Goal: Feedback & Contribution: Submit feedback/report problem

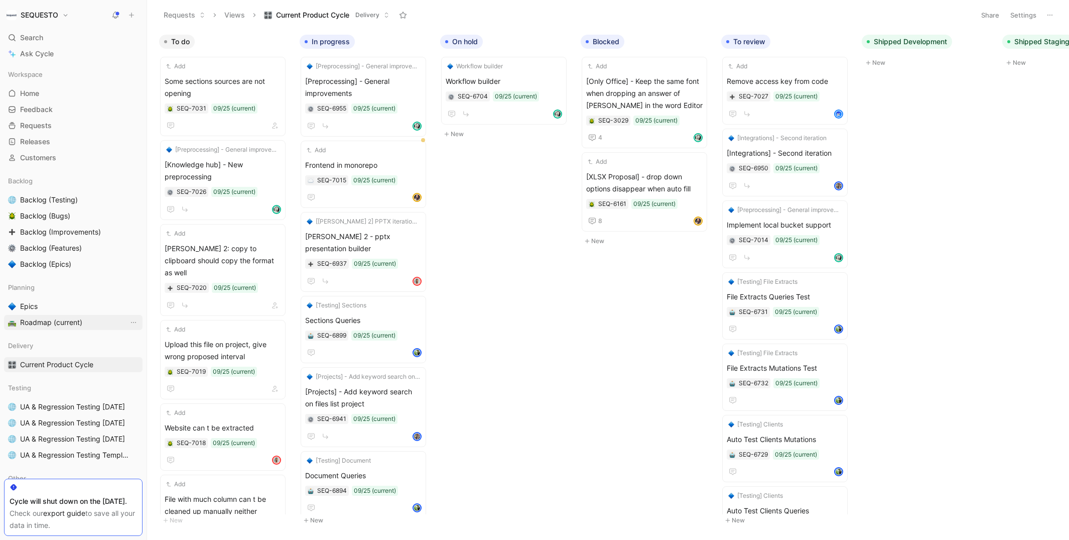
click at [29, 322] on span "Roadmap (current)" at bounding box center [51, 322] width 62 height 10
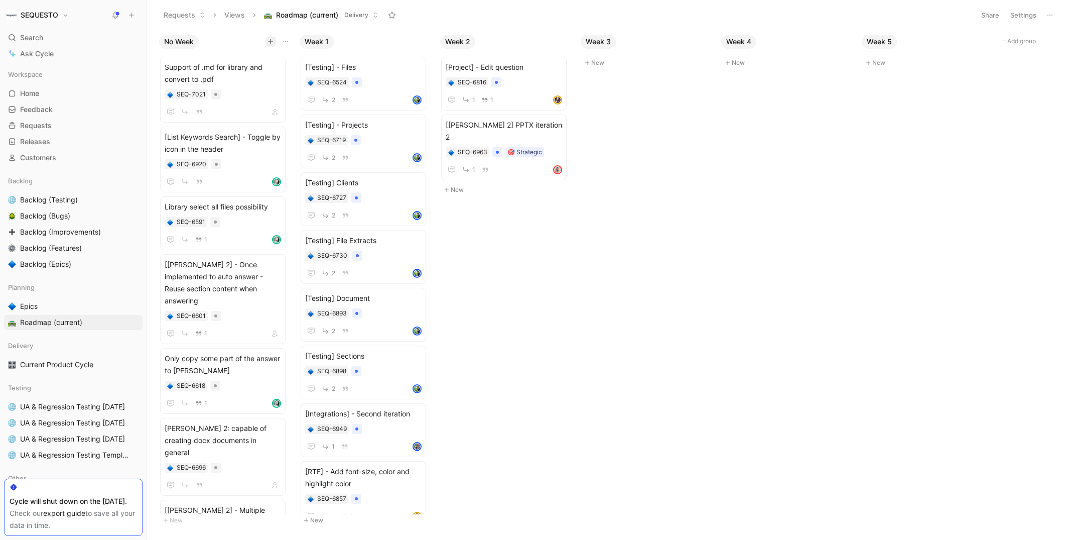
click at [271, 44] on icon "button" at bounding box center [271, 42] width 6 height 6
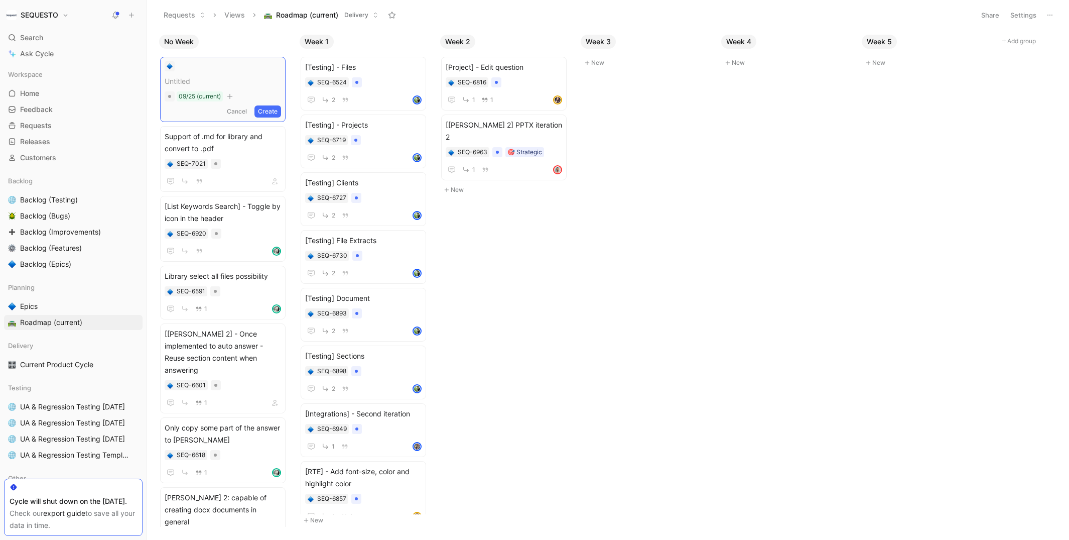
click at [250, 110] on button "Cancel" at bounding box center [236, 111] width 27 height 12
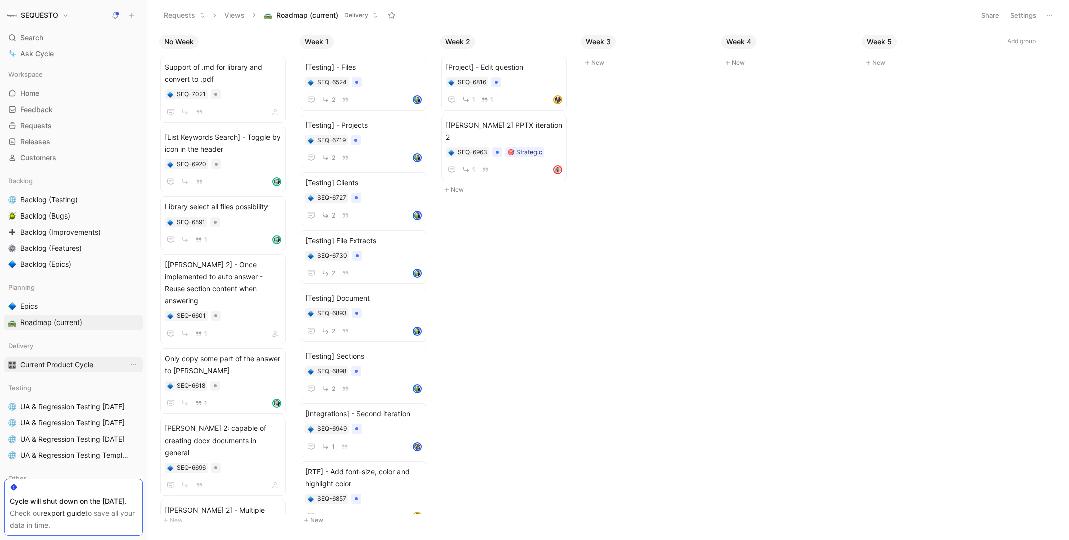
click at [62, 364] on span "Current Product Cycle" at bounding box center [56, 364] width 73 height 10
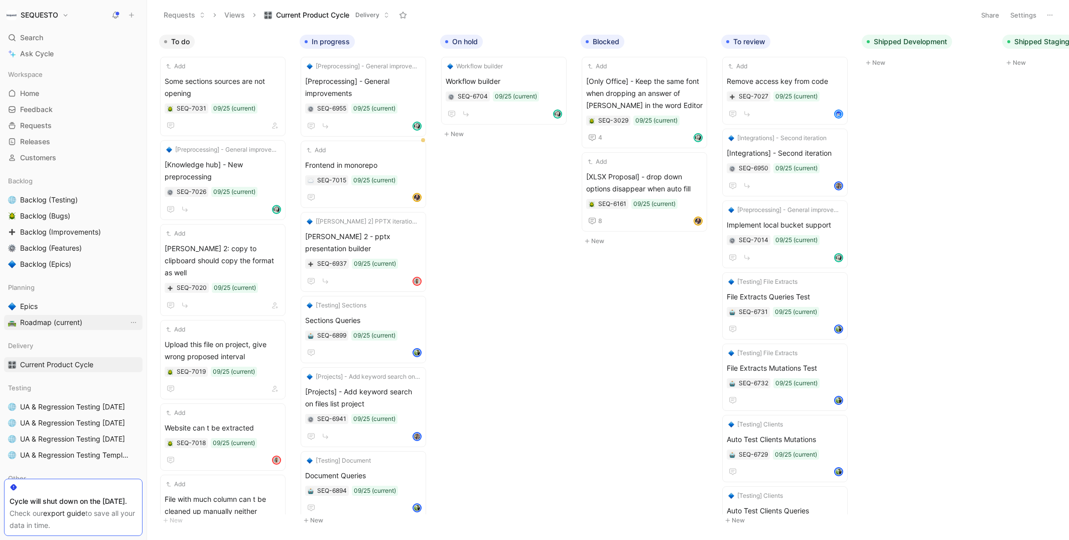
click at [26, 323] on span "Roadmap (current)" at bounding box center [51, 322] width 62 height 10
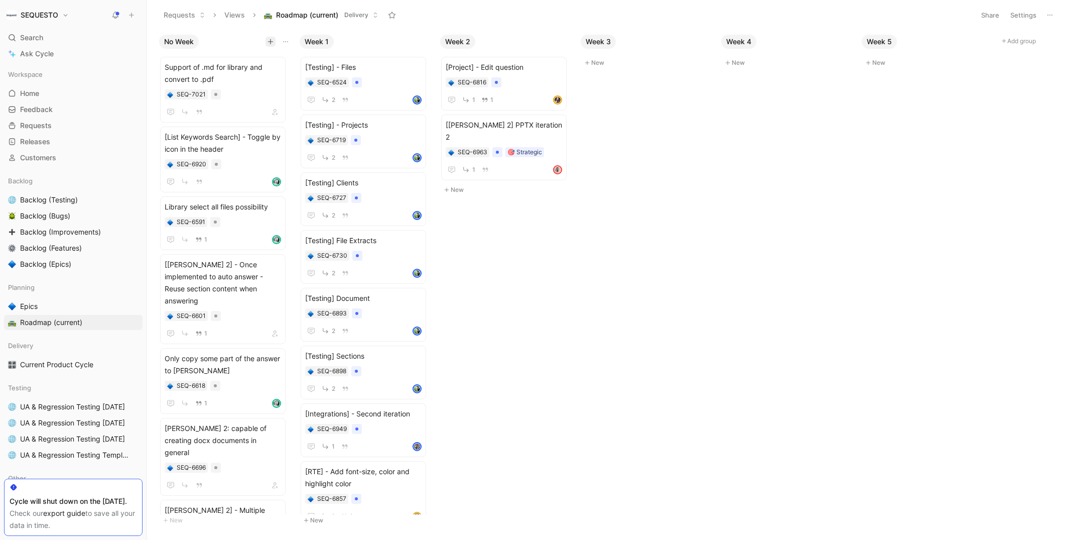
click at [268, 41] on icon "button" at bounding box center [271, 42] width 6 height 6
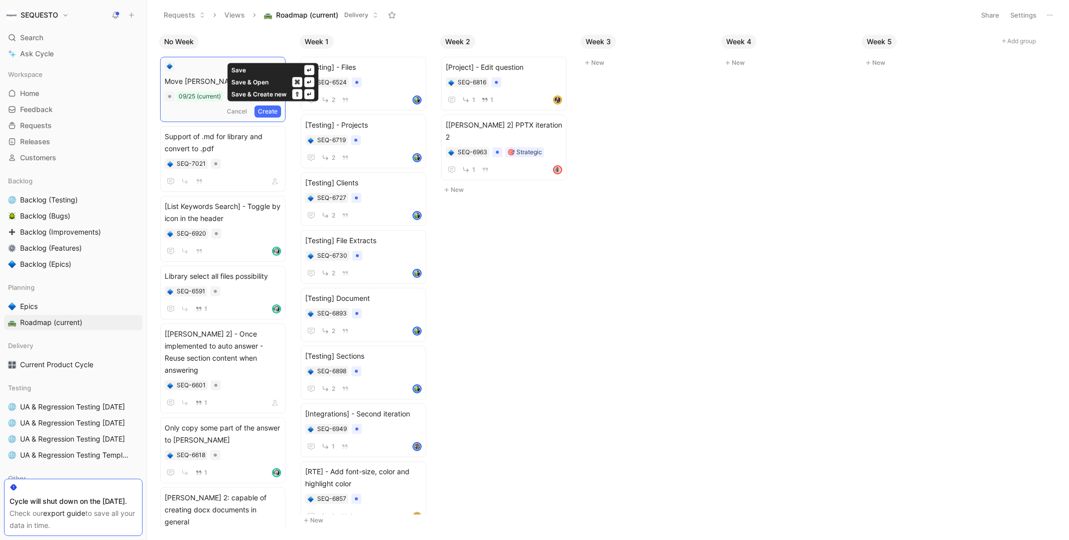
click at [279, 110] on button "Create" at bounding box center [267, 111] width 27 height 12
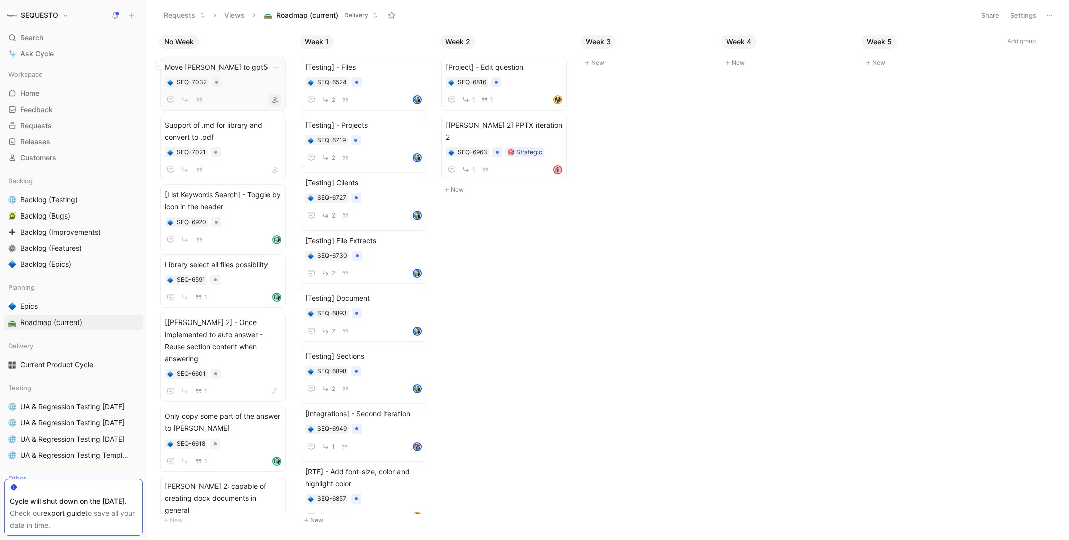
click at [278, 98] on icon "button" at bounding box center [275, 100] width 6 height 6
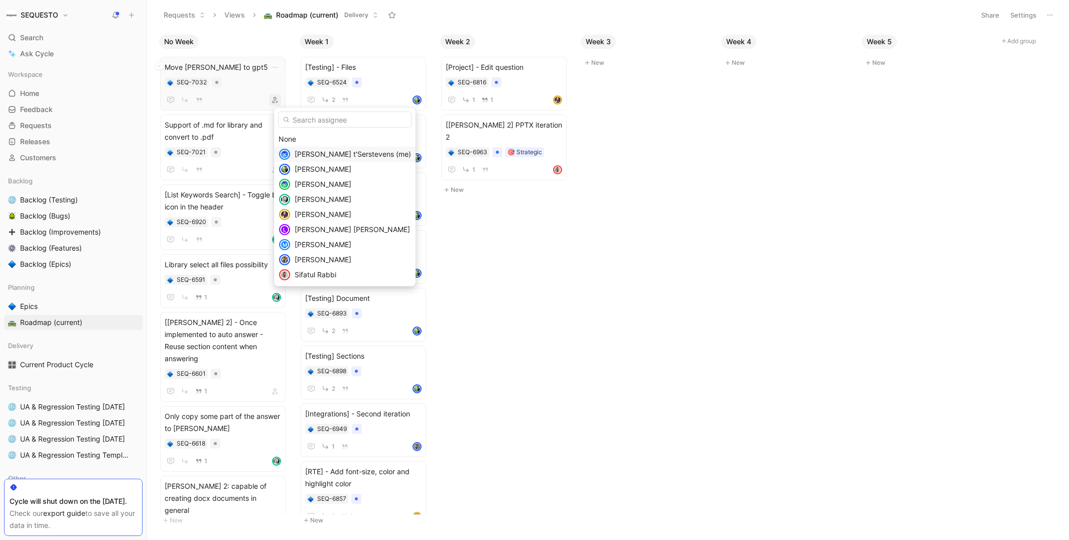
click at [302, 154] on span "[PERSON_NAME] t'Serstevens (me)" at bounding box center [353, 154] width 116 height 9
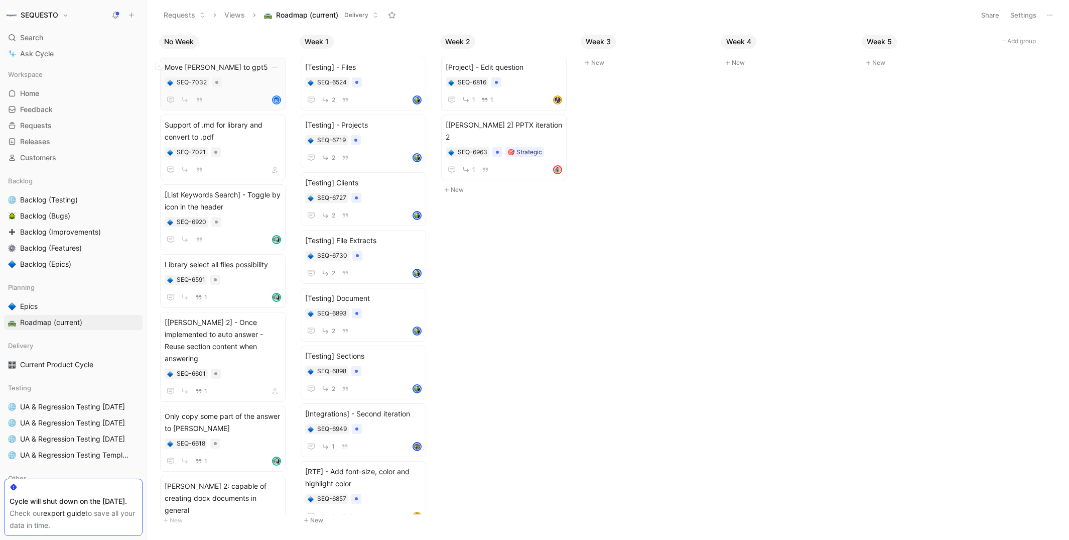
click at [246, 67] on span "Move [PERSON_NAME] to gpt5" at bounding box center [223, 67] width 116 height 12
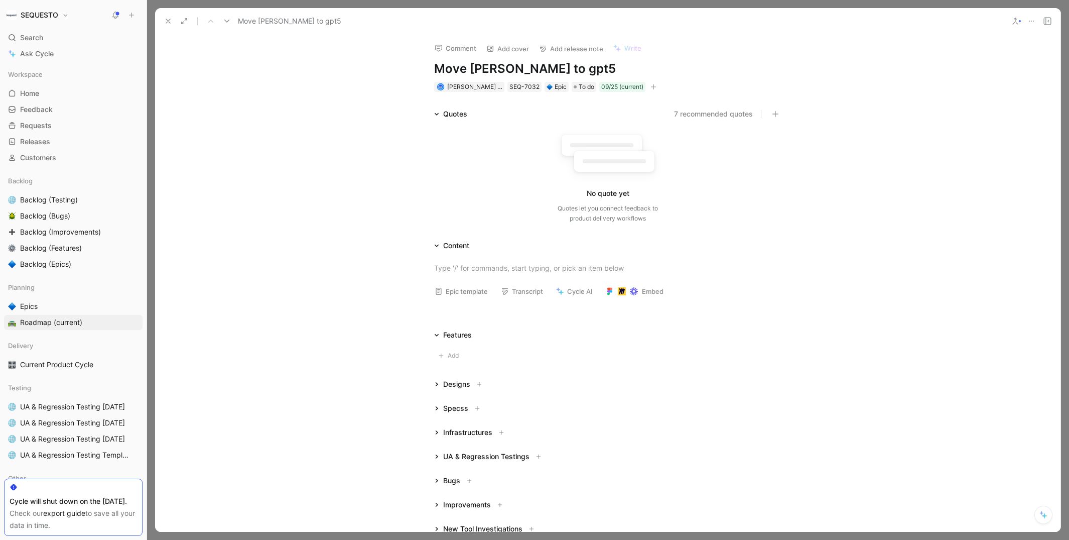
click at [563, 73] on h1 "Move [PERSON_NAME] to gpt5" at bounding box center [607, 69] width 347 height 16
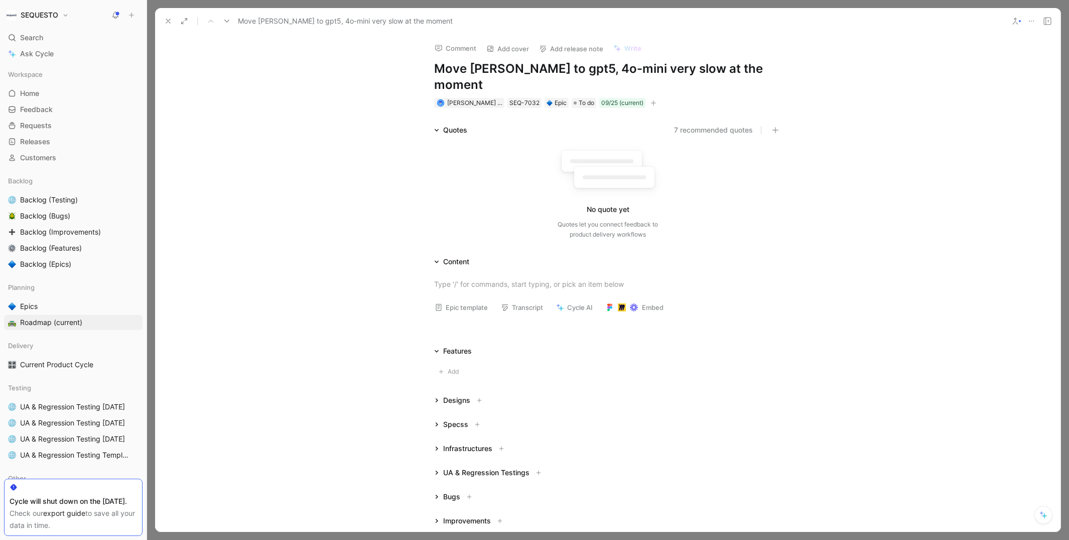
click at [169, 20] on use at bounding box center [168, 21] width 4 height 4
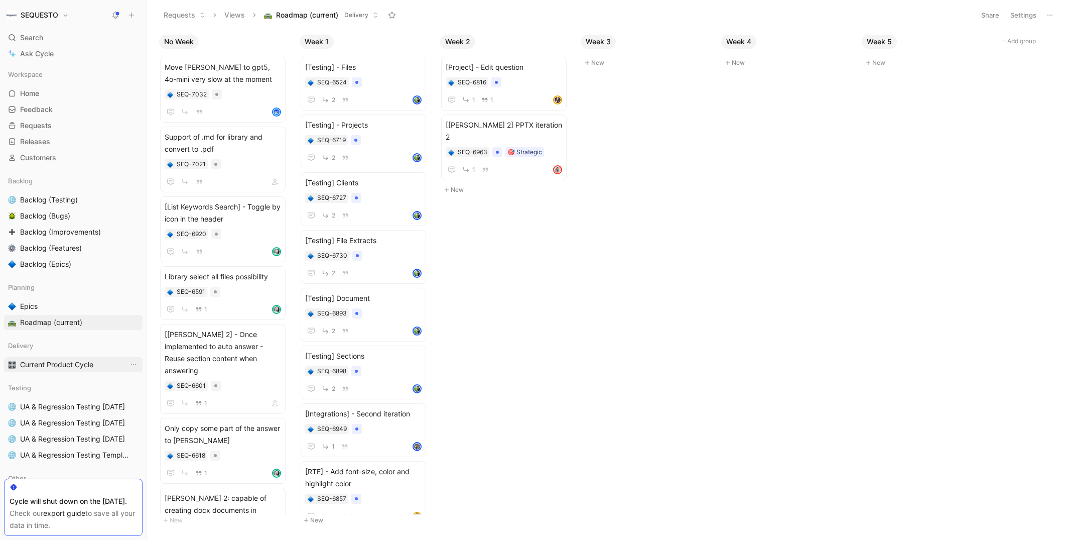
click at [51, 362] on span "Current Product Cycle" at bounding box center [56, 364] width 73 height 10
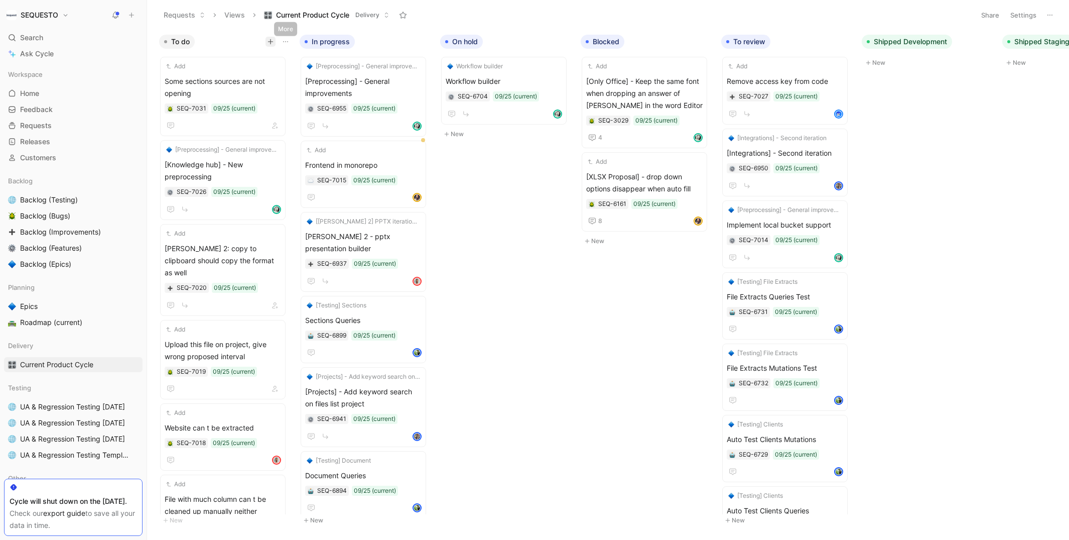
click at [274, 40] on button "button" at bounding box center [271, 42] width 10 height 10
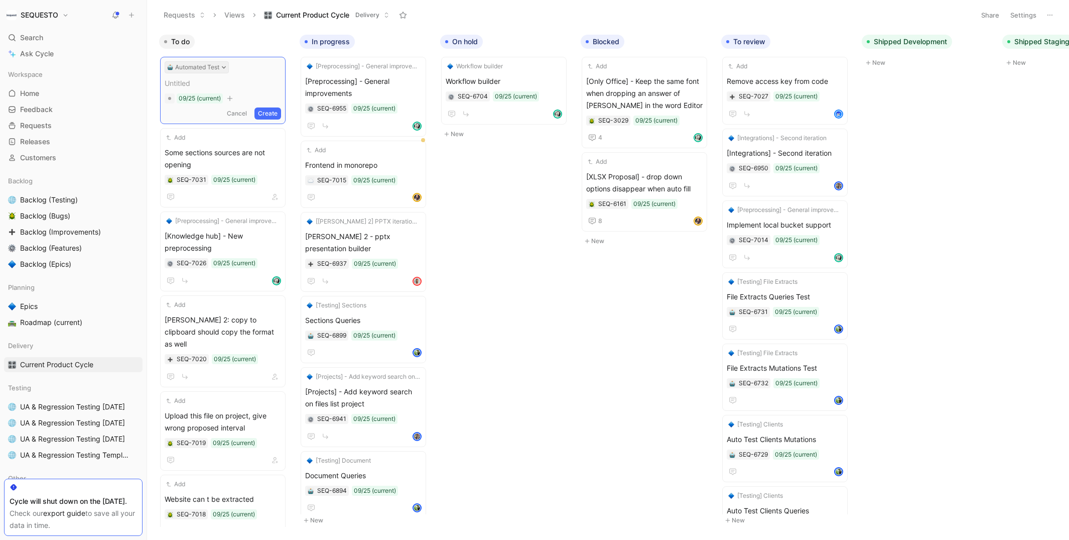
click at [225, 65] on icon at bounding box center [223, 67] width 5 height 5
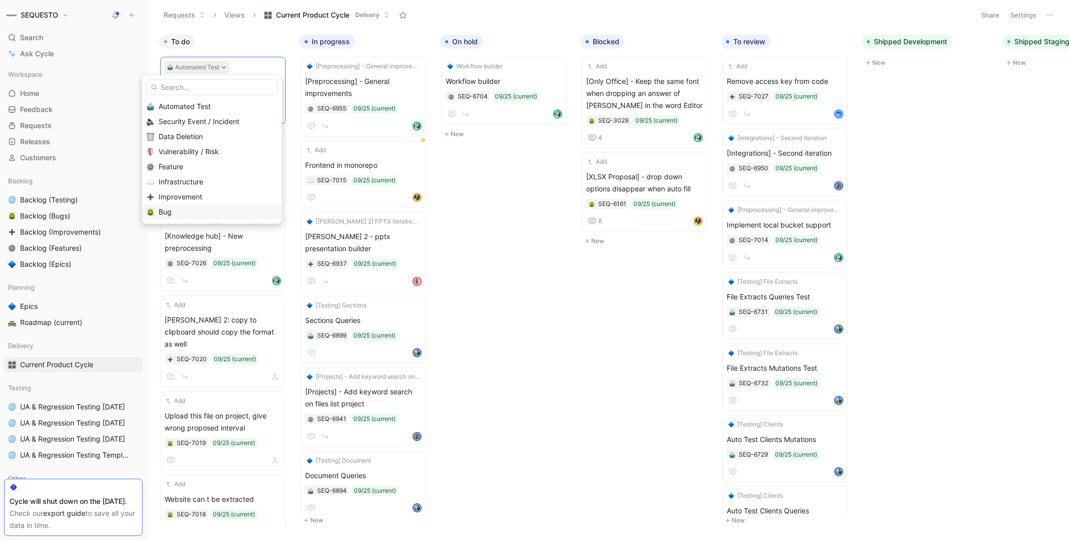
click at [178, 212] on div "Bug" at bounding box center [218, 212] width 119 height 12
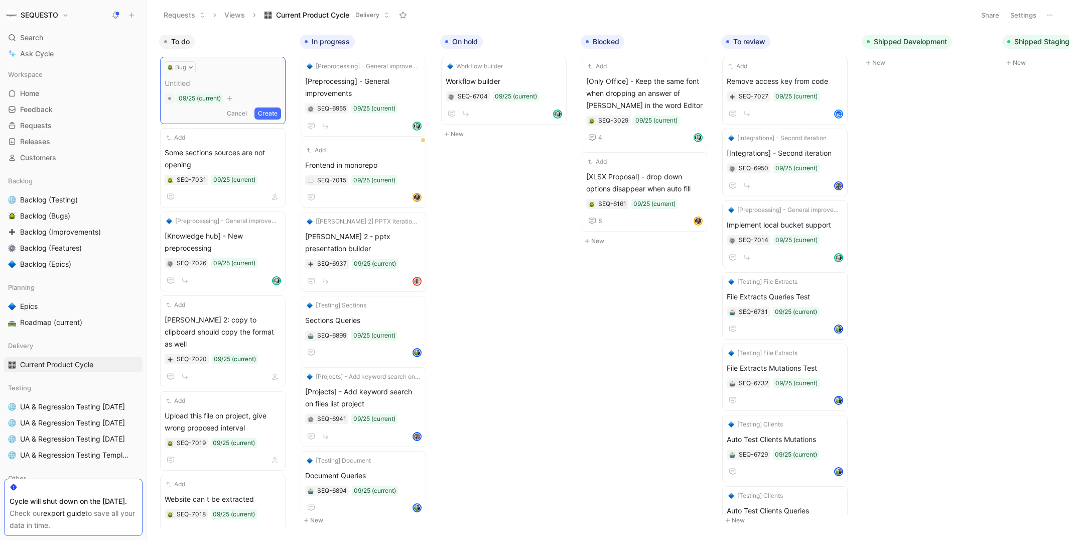
click at [187, 86] on span at bounding box center [223, 83] width 116 height 12
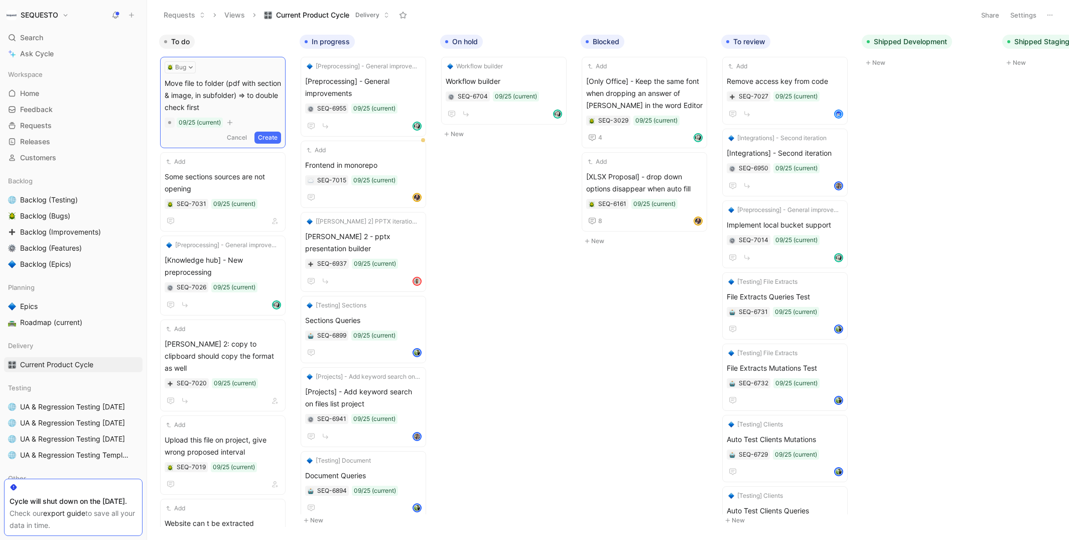
click at [279, 136] on button "Create" at bounding box center [267, 137] width 27 height 12
